Goal: Task Accomplishment & Management: Use online tool/utility

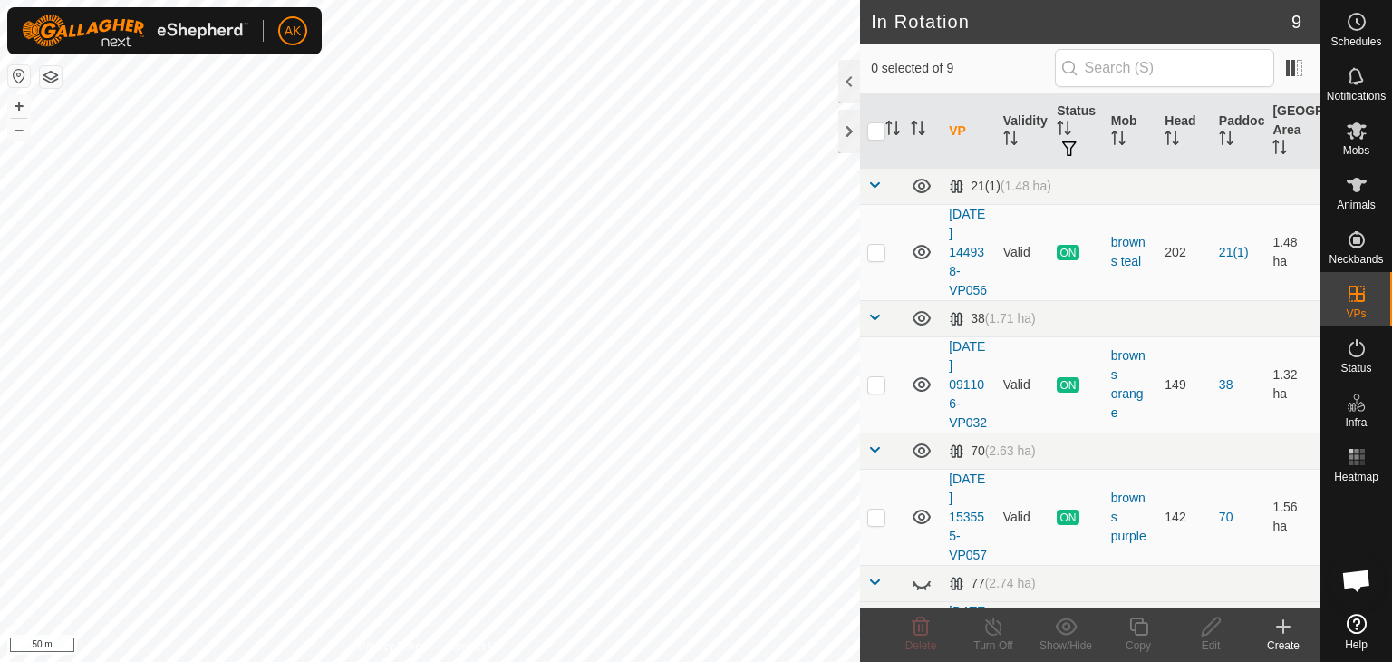
checkbox input "true"
click at [985, 619] on icon at bounding box center [994, 627] width 23 height 22
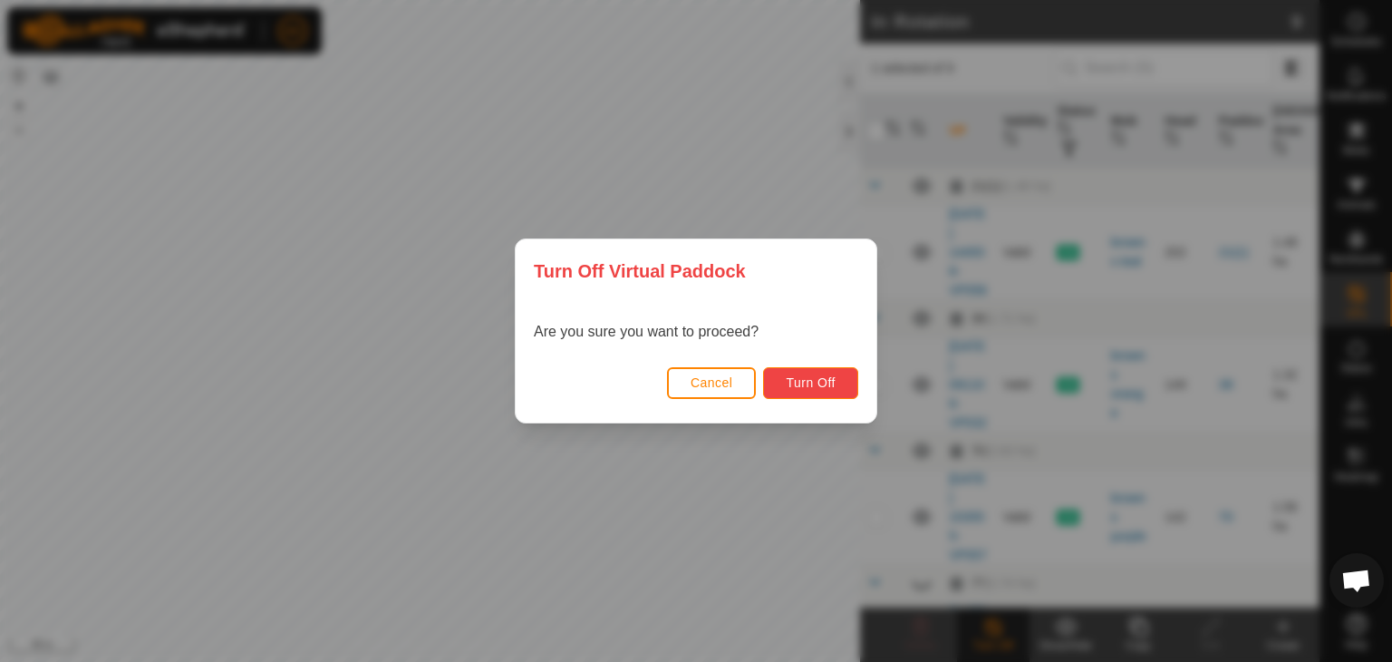
click at [816, 377] on span "Turn Off" at bounding box center [811, 382] width 50 height 15
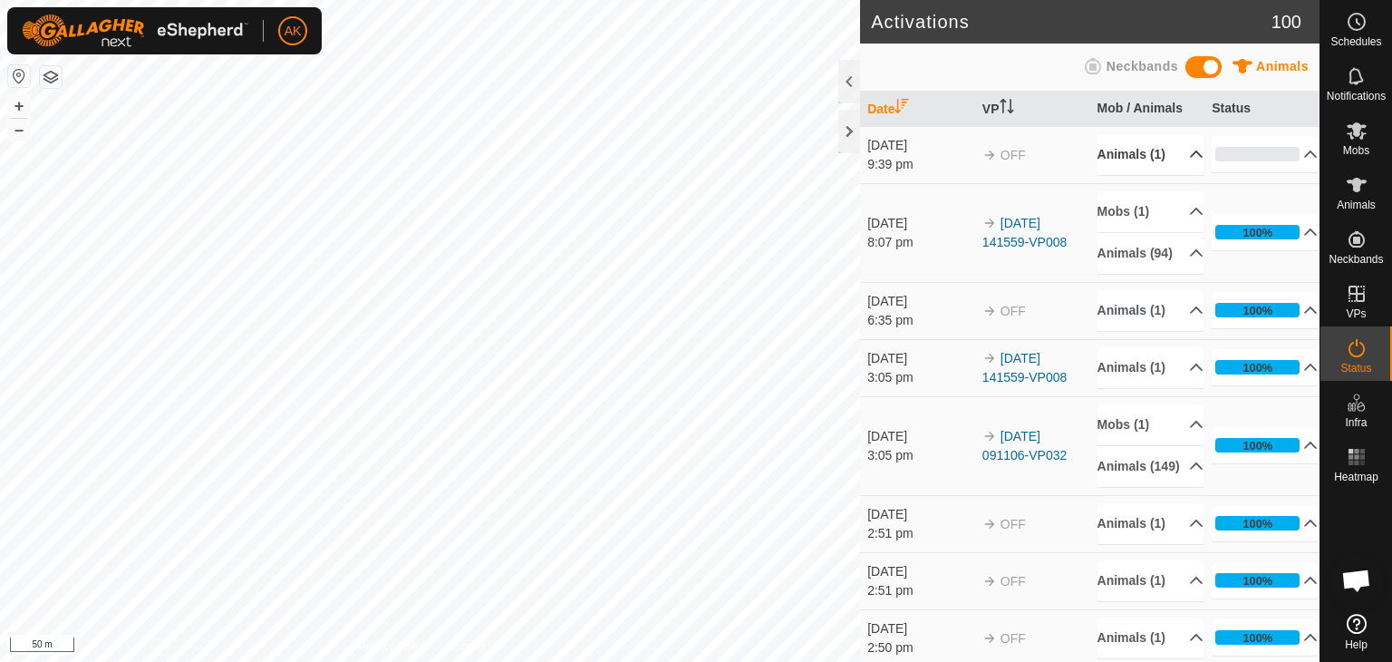
click at [1117, 151] on p-accordion-header "Animals (1)" at bounding box center [1151, 154] width 106 height 41
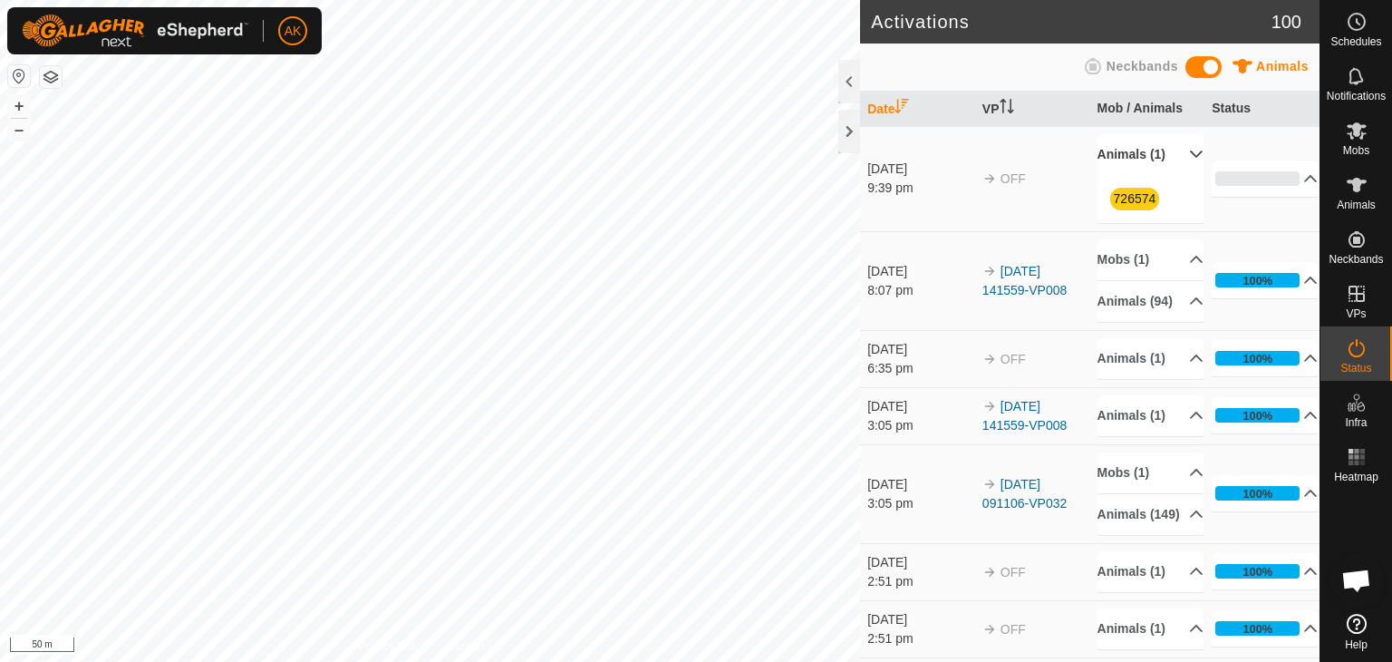
click at [1117, 151] on p-accordion-header "Animals (1)" at bounding box center [1151, 154] width 106 height 41
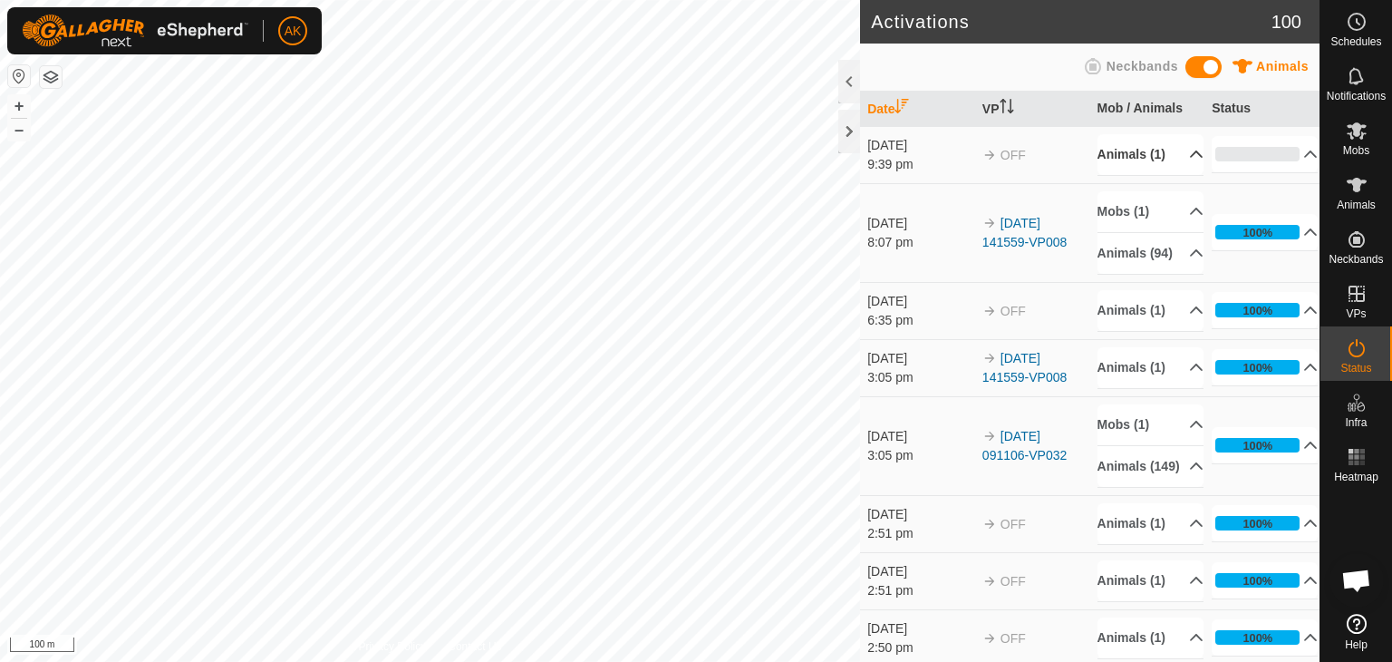
click at [1111, 150] on p-accordion-header "Animals (1)" at bounding box center [1151, 154] width 106 height 41
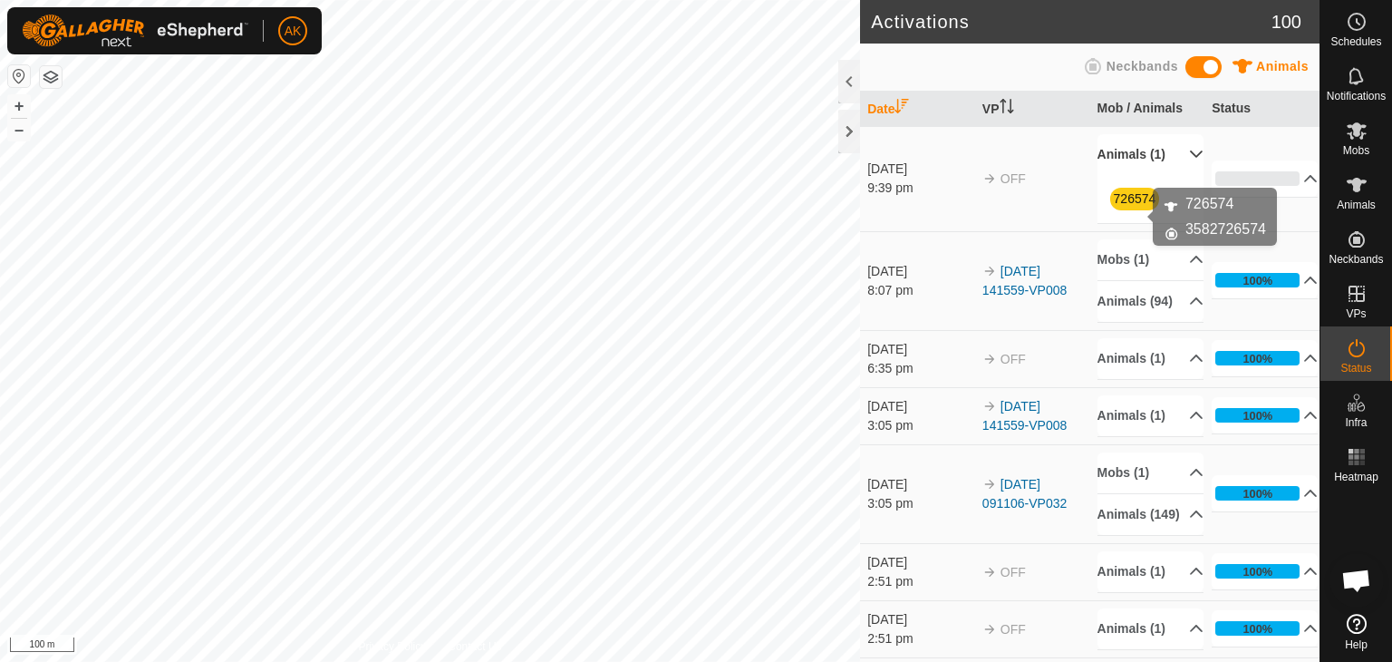
click at [1130, 206] on link "726574" at bounding box center [1135, 198] width 43 height 15
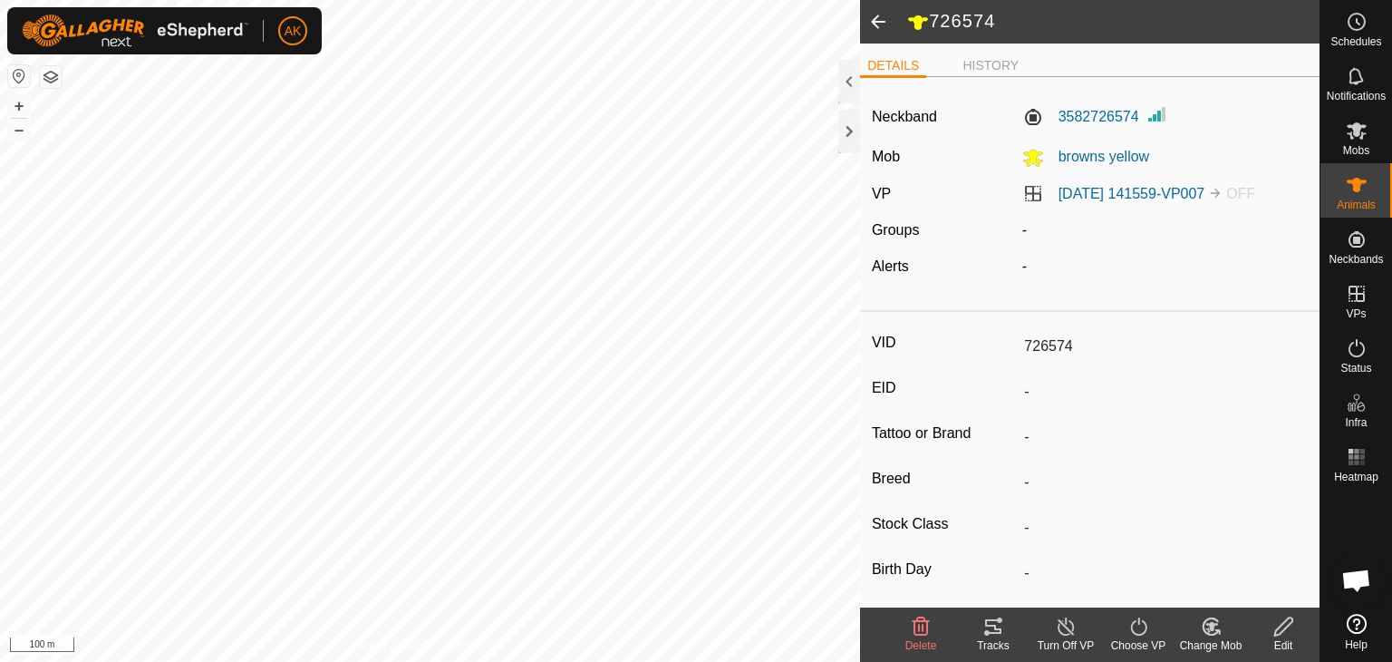
click at [1072, 632] on line at bounding box center [1066, 627] width 15 height 15
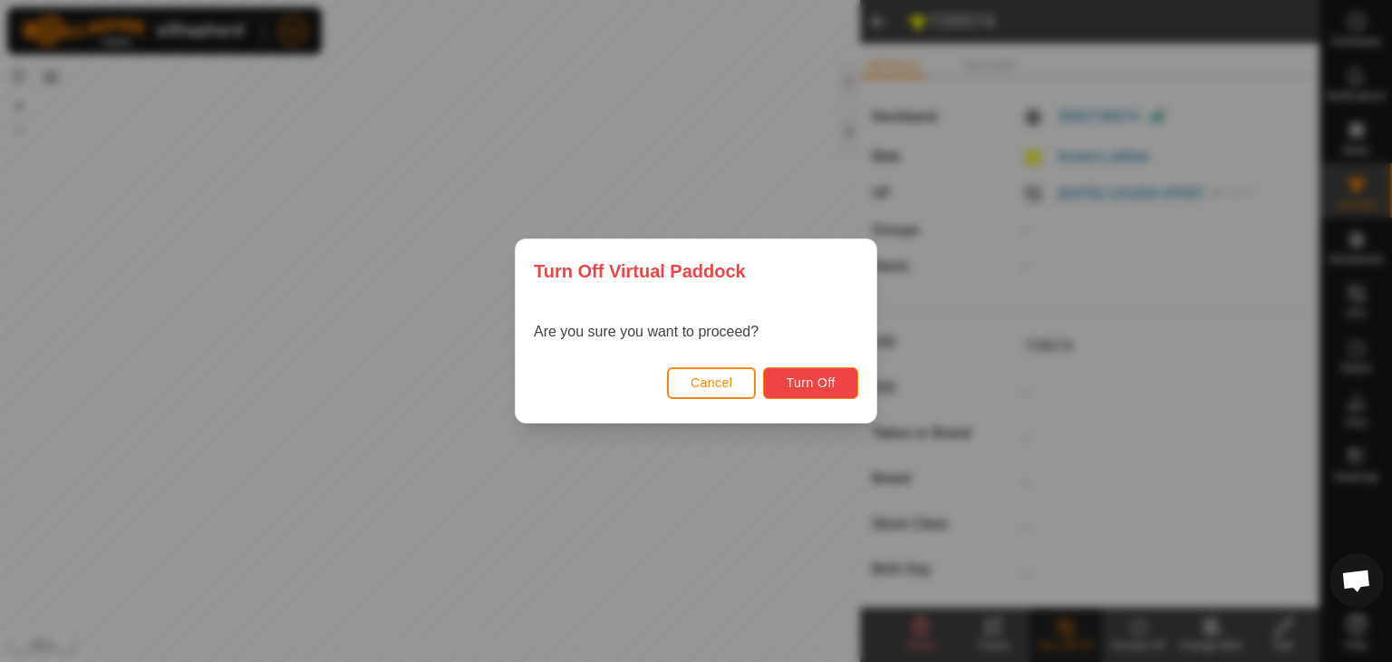
click at [827, 381] on span "Turn Off" at bounding box center [811, 382] width 50 height 15
